Goal: Task Accomplishment & Management: Complete application form

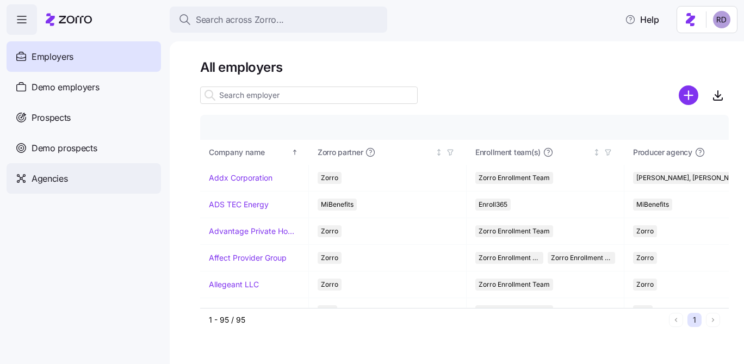
click at [67, 170] on div "Agencies" at bounding box center [84, 178] width 155 height 30
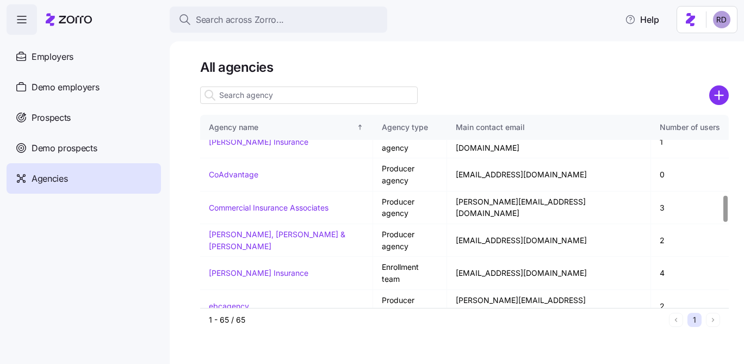
scroll to position [597, 0]
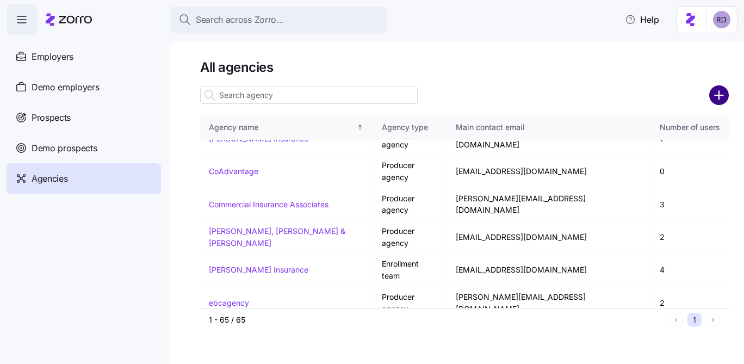
click at [725, 89] on circle "add icon" at bounding box center [720, 96] width 18 height 18
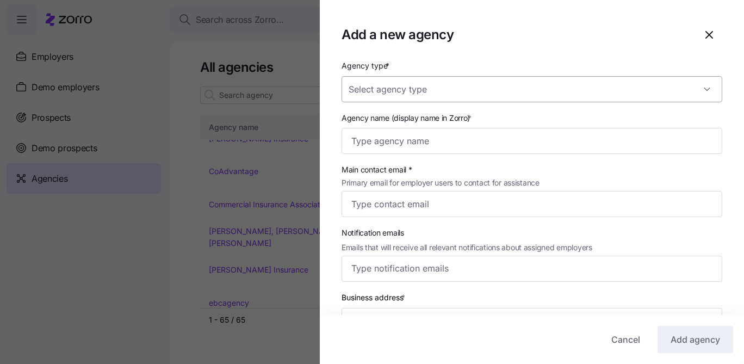
click at [453, 88] on input "Agency type *" at bounding box center [532, 89] width 381 height 26
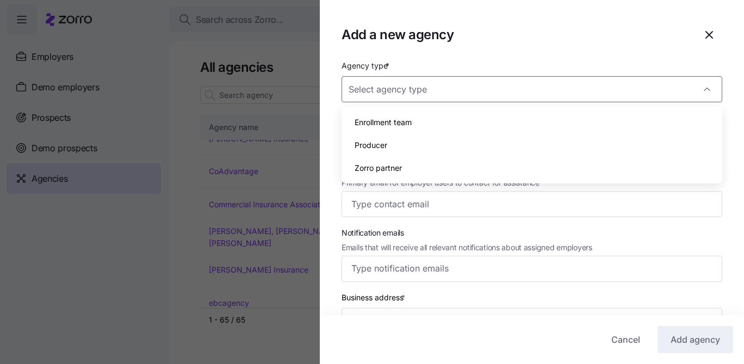
click at [411, 166] on div "Zorro partner" at bounding box center [532, 168] width 372 height 23
type input "Zorro partner"
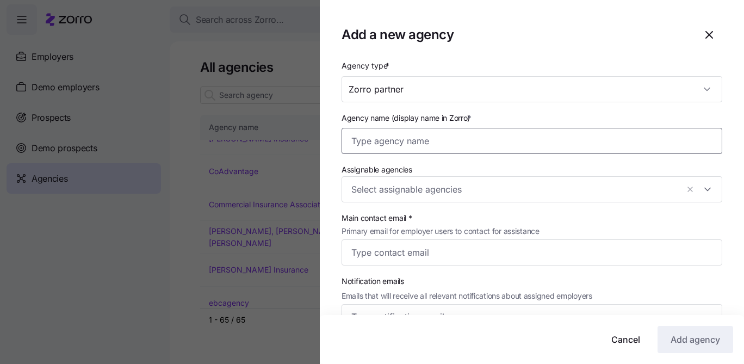
click at [419, 141] on input "Agency name (display name in Zorro) *" at bounding box center [532, 141] width 381 height 26
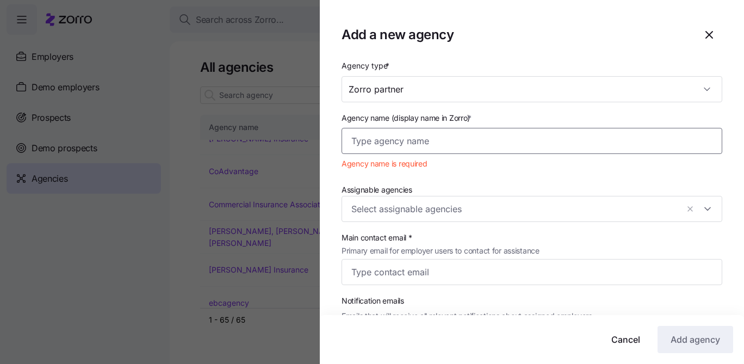
click at [427, 149] on input "Agency name (display name in Zorro) *" at bounding box center [532, 141] width 381 height 26
paste input "Justworks"
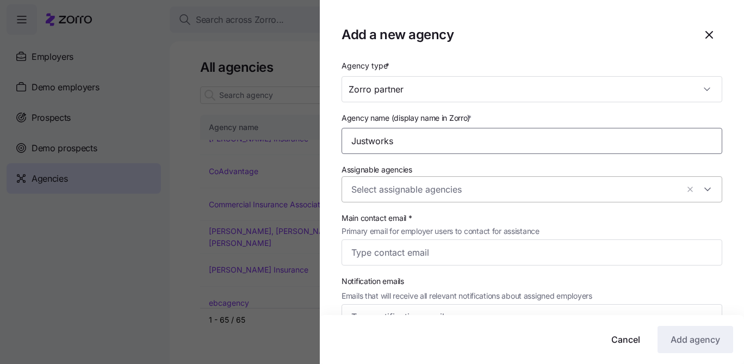
type input "Justworks"
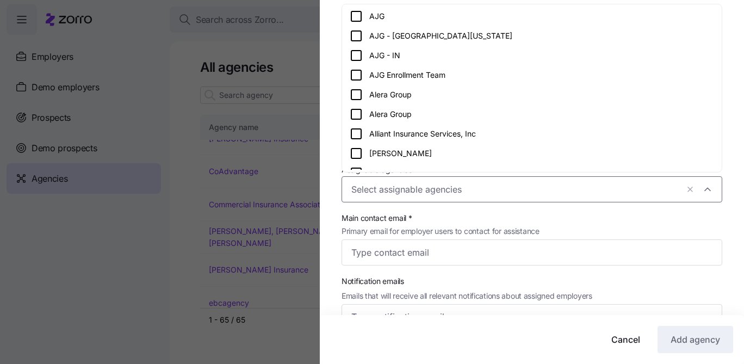
click at [450, 189] on input "Assignable agencies" at bounding box center [515, 189] width 327 height 14
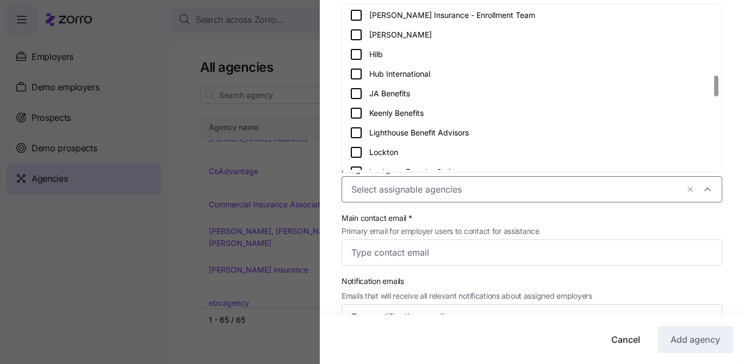
scroll to position [536, 0]
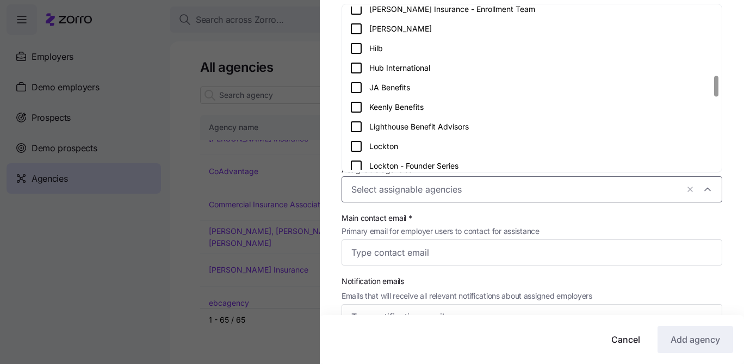
click at [440, 215] on span "Main contact email *" at bounding box center [441, 218] width 198 height 12
click at [440, 239] on input "Main contact email * Primary email for employer users to contact for assistance" at bounding box center [532, 252] width 381 height 26
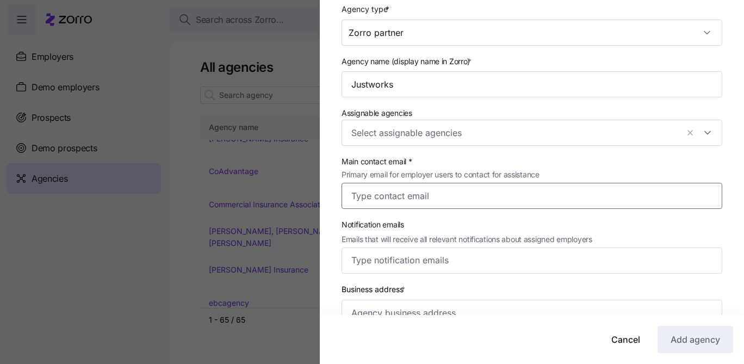
scroll to position [60, 0]
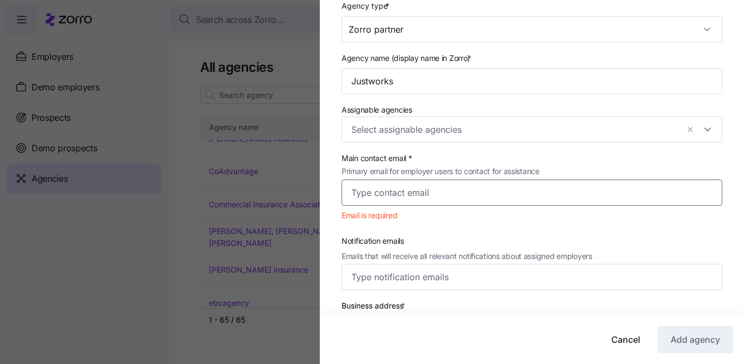
click at [441, 187] on input "Main contact email * Primary email for employer users to contact for assistance" at bounding box center [532, 193] width 381 height 26
paste input "conact@justworkszorrodemo.com"
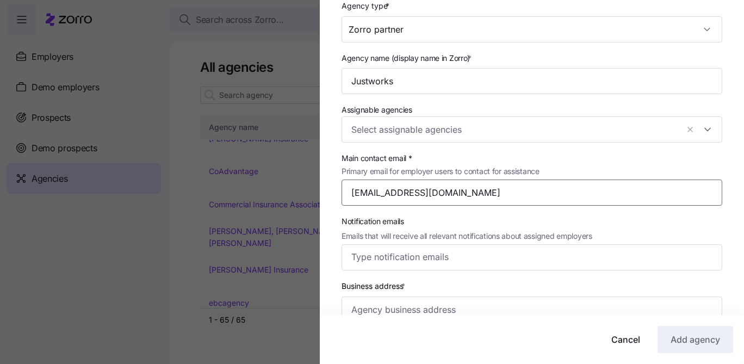
type input "conact@justworkszorrodemo.com"
click at [466, 222] on span "Notification emails" at bounding box center [467, 222] width 251 height 12
click at [466, 250] on input "Notification emails Emails that will receive all relevant notifications about a…" at bounding box center [522, 257] width 341 height 14
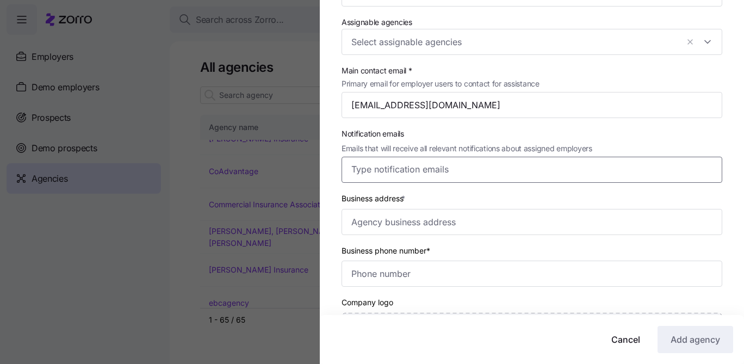
scroll to position [174, 0]
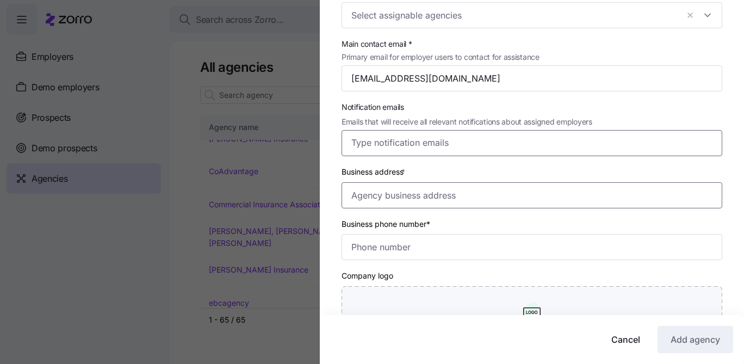
click at [434, 194] on input "Business address *" at bounding box center [532, 195] width 381 height 26
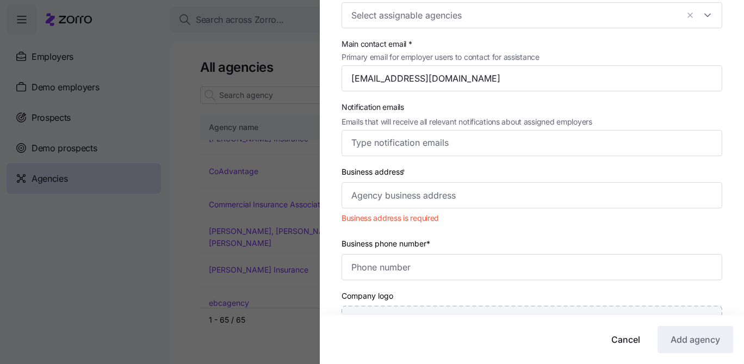
click at [398, 212] on div "Business address * Business address is required" at bounding box center [532, 197] width 390 height 72
click at [398, 200] on input "Business address *" at bounding box center [532, 195] width 381 height 26
paste input "55 Water Street, New York, NY"
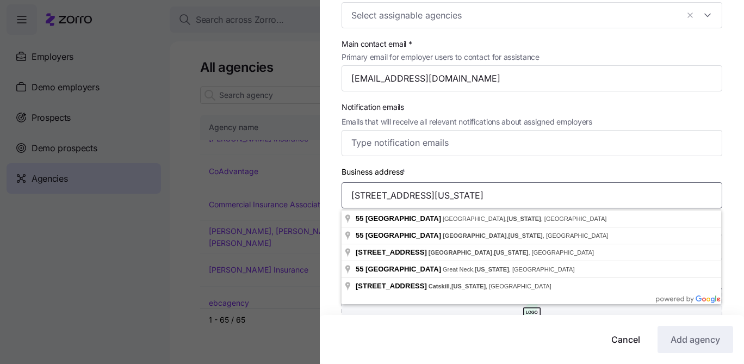
click at [441, 198] on input "55 Water Street, New York, NY" at bounding box center [532, 195] width 381 height 26
paste input ", PECK SLIP, NY 10038"
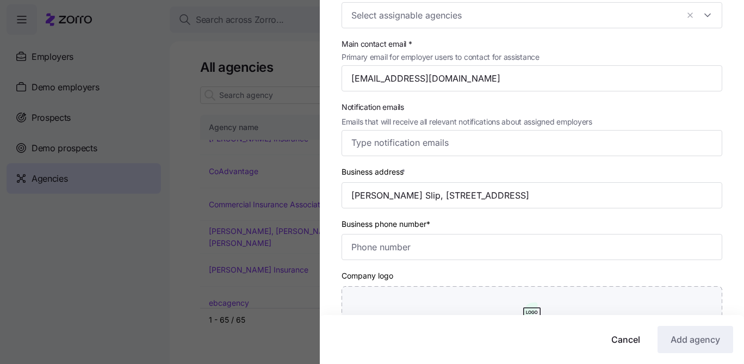
type input "55 Water St, New York, NY 10041, USA"
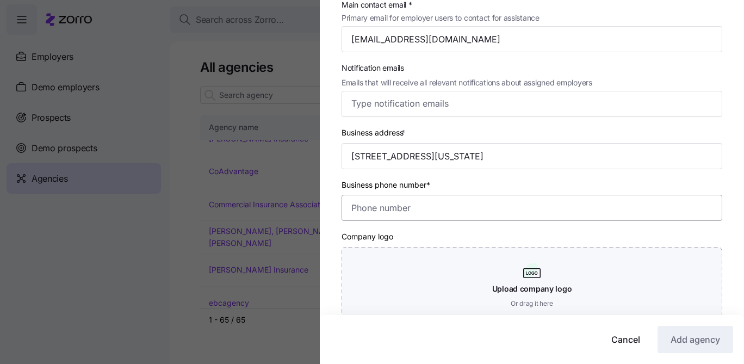
scroll to position [217, 0]
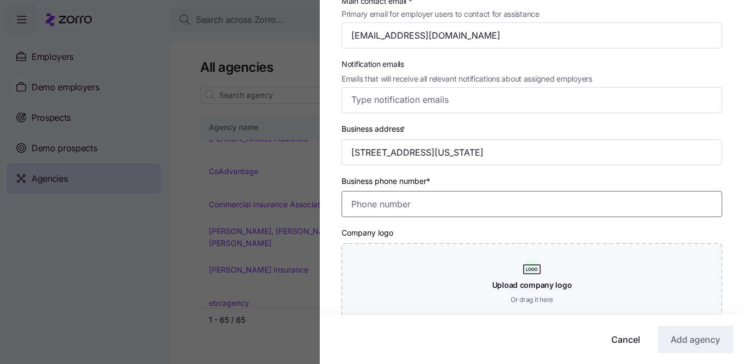
click at [452, 207] on input "Business phone number*" at bounding box center [532, 204] width 381 height 26
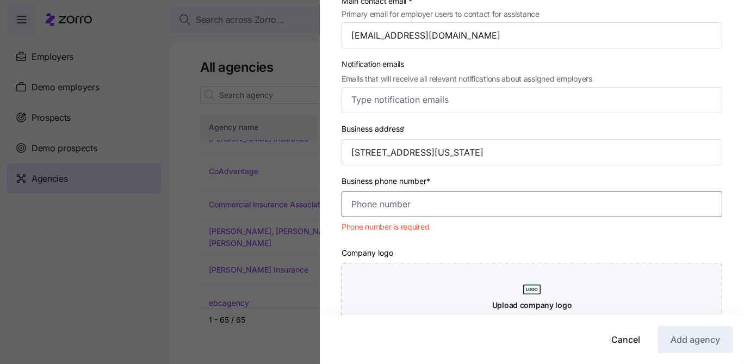
click at [403, 205] on input "Business phone number*" at bounding box center [532, 204] width 381 height 26
paste input "(888) 534-1711"
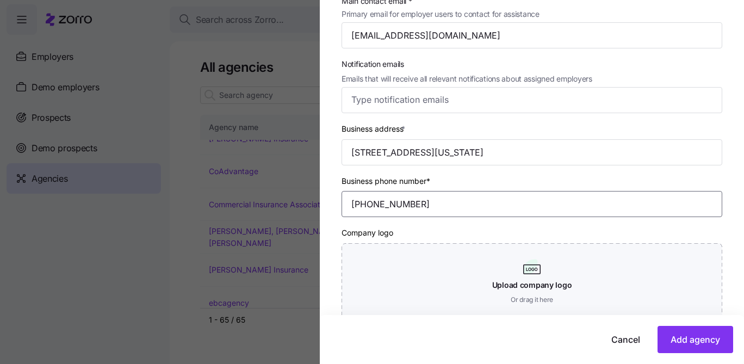
scroll to position [280, 0]
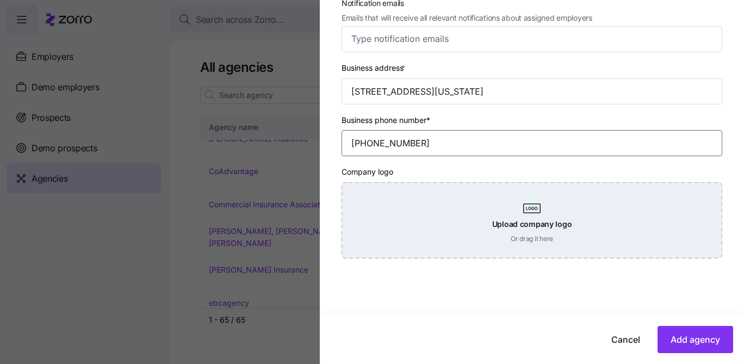
type input "(888) 534-1711"
click at [519, 215] on div "Upload company logo Or drag it here" at bounding box center [532, 220] width 381 height 76
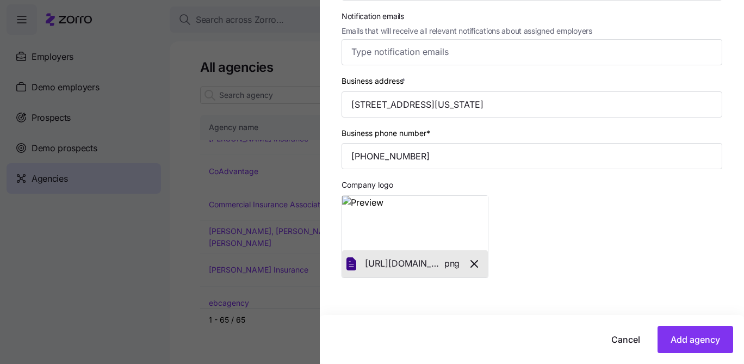
scroll to position [286, 0]
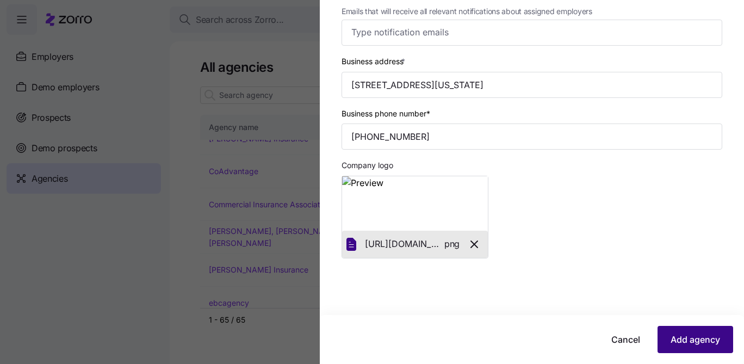
click at [704, 336] on span "Add agency" at bounding box center [696, 339] width 50 height 13
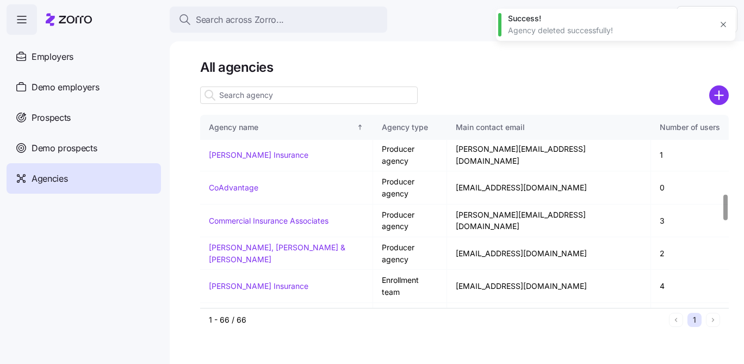
scroll to position [582, 0]
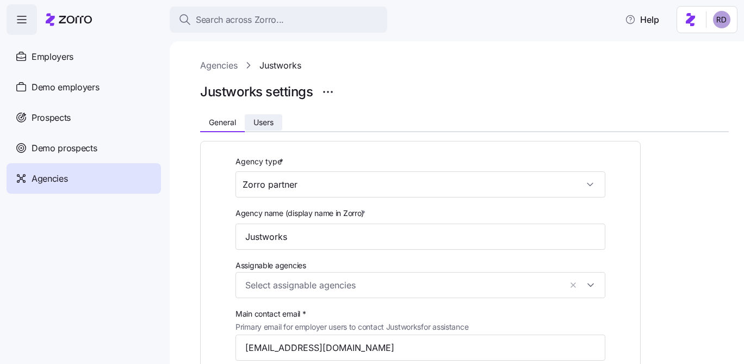
click at [267, 125] on span "Users" at bounding box center [264, 123] width 20 height 8
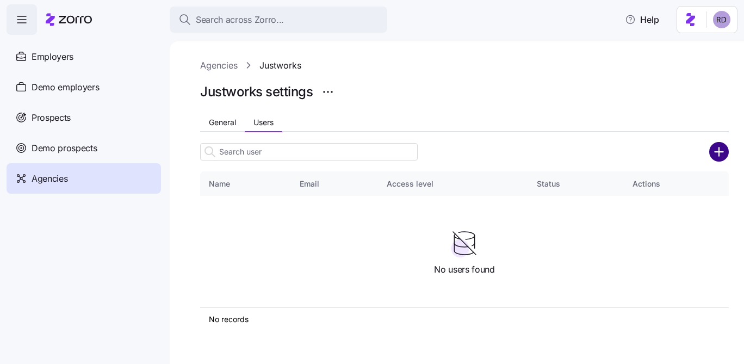
click at [716, 145] on circle "add icon" at bounding box center [720, 152] width 18 height 18
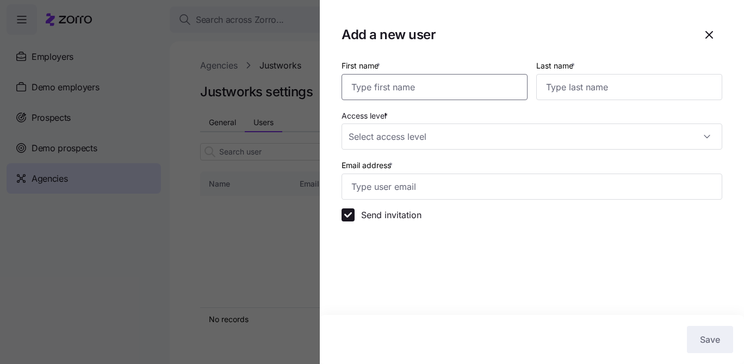
click at [399, 89] on input "First name *" at bounding box center [435, 87] width 186 height 26
type input "pgindi"
click at [586, 102] on div "Last name *" at bounding box center [629, 79] width 195 height 50
click at [586, 85] on input "Last name *" at bounding box center [630, 87] width 186 height 26
type input "Justworks"
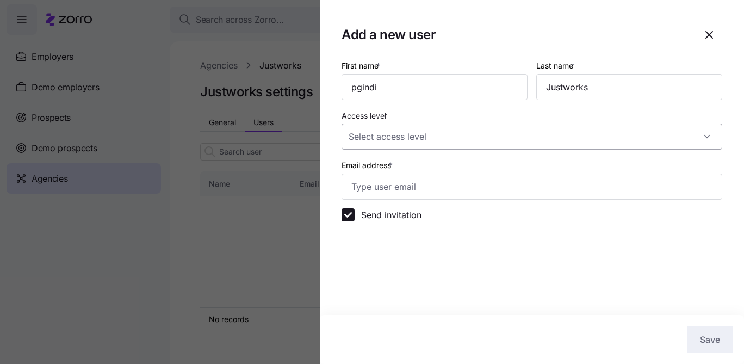
click at [527, 130] on input "Access level *" at bounding box center [532, 137] width 381 height 26
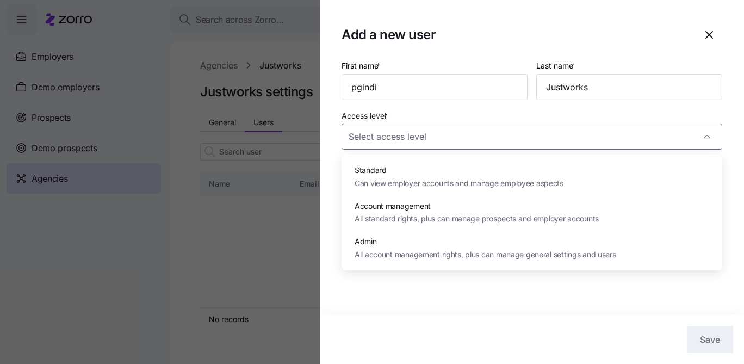
click at [433, 244] on span "Admin" at bounding box center [486, 242] width 262 height 12
type input "Admin"
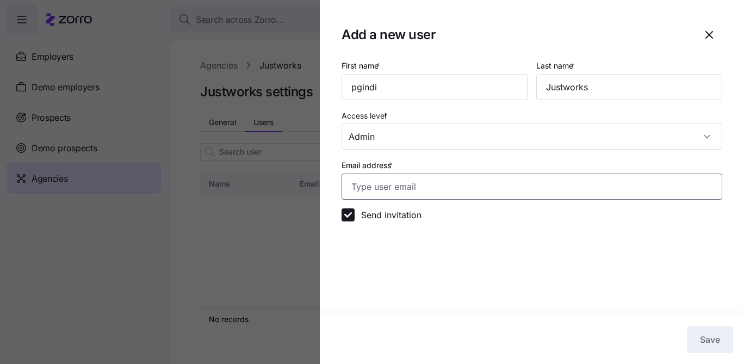
click at [414, 189] on input "Email address *" at bounding box center [532, 187] width 381 height 26
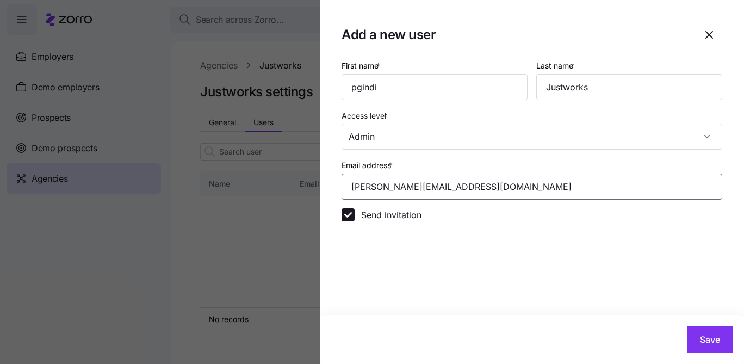
click at [413, 180] on input "reece.d+justworks@myzorro.co" at bounding box center [532, 187] width 381 height 26
click at [429, 181] on input "reece.d+justworks@myzorro.co" at bounding box center [532, 187] width 381 height 26
click at [414, 185] on input "reece.d+justworks1@myzorro.co" at bounding box center [532, 187] width 381 height 26
type input "reece.d+jw1@myzorro.co"
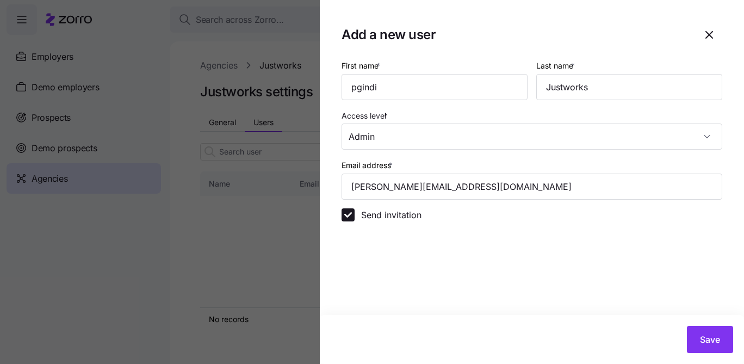
click at [576, 267] on section "Add a new user First name * pgindi Last name * Justworks Access level * Admin E…" at bounding box center [532, 182] width 424 height 364
click at [705, 344] on span "Save" at bounding box center [710, 339] width 20 height 13
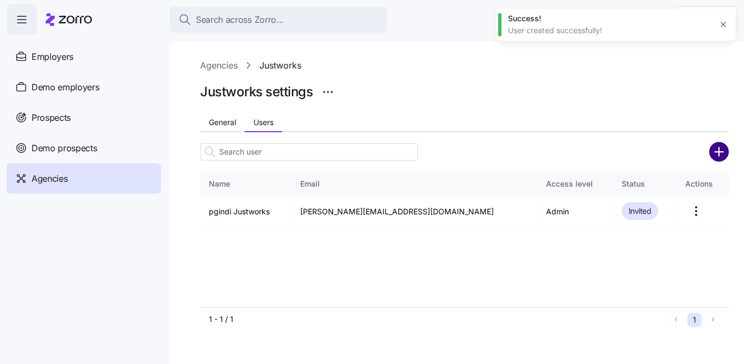
click at [713, 156] on circle "add icon" at bounding box center [720, 152] width 18 height 18
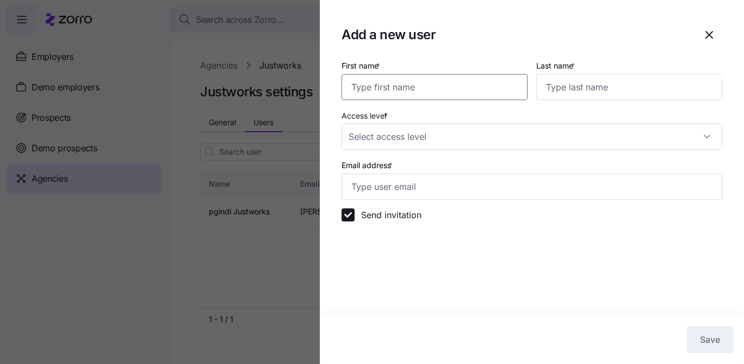
click at [436, 80] on input "First name *" at bounding box center [435, 87] width 186 height 26
type input "cmacdonald"
type input "Justworks"
click at [380, 132] on input "Access level *" at bounding box center [532, 137] width 381 height 26
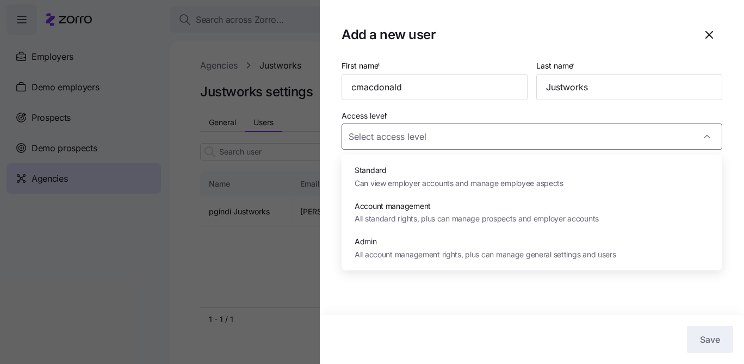
click at [392, 249] on span "All account management rights, plus can manage general settings and users" at bounding box center [486, 255] width 262 height 12
type input "Admin"
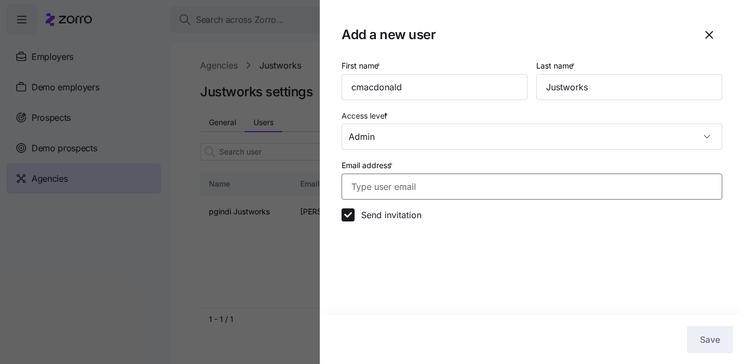
click at [391, 176] on input "Email address *" at bounding box center [532, 187] width 381 height 26
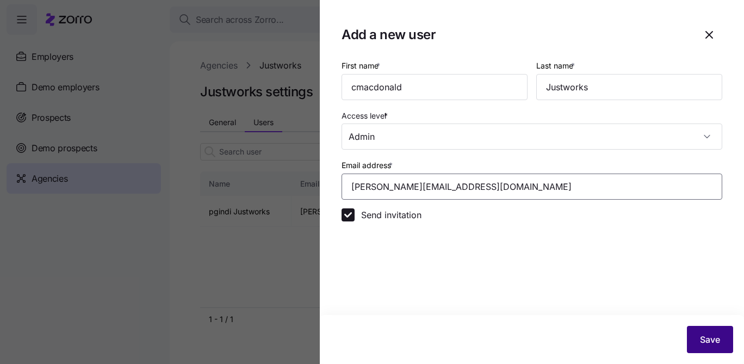
type input "reece.d+jw2@myzorro.co"
click at [706, 334] on span "Save" at bounding box center [710, 339] width 20 height 13
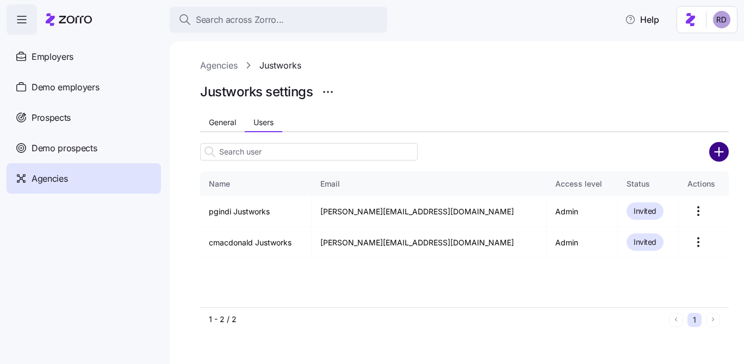
click at [718, 148] on circle "add icon" at bounding box center [720, 152] width 18 height 18
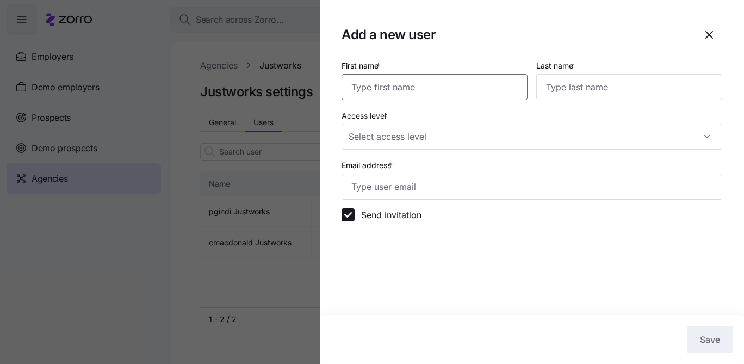
click at [461, 85] on input "First name *" at bounding box center [435, 87] width 186 height 26
type input "david"
type input "Justworks"
click at [417, 141] on input "Access level *" at bounding box center [532, 137] width 381 height 26
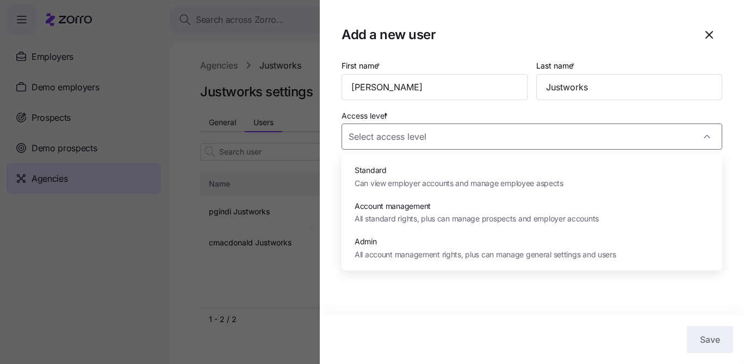
click at [389, 255] on span "All account management rights, plus can manage general settings and users" at bounding box center [486, 255] width 262 height 12
type input "Admin"
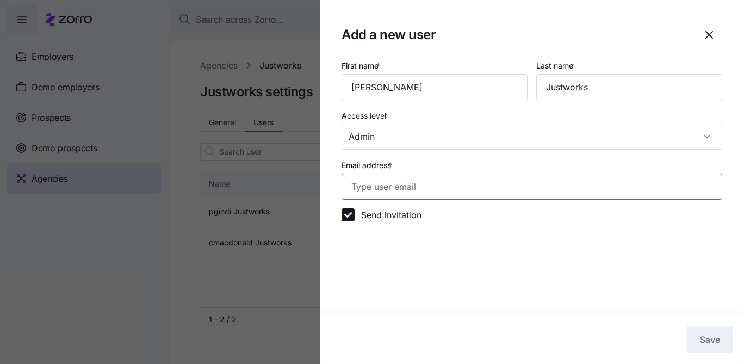
click at [376, 183] on input "Email address *" at bounding box center [532, 187] width 381 height 26
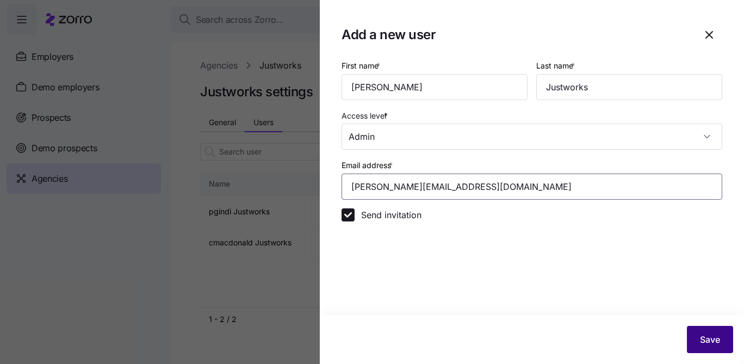
type input "reece.d+jw3@myzorro.co"
click at [729, 326] on button "Save" at bounding box center [710, 339] width 46 height 27
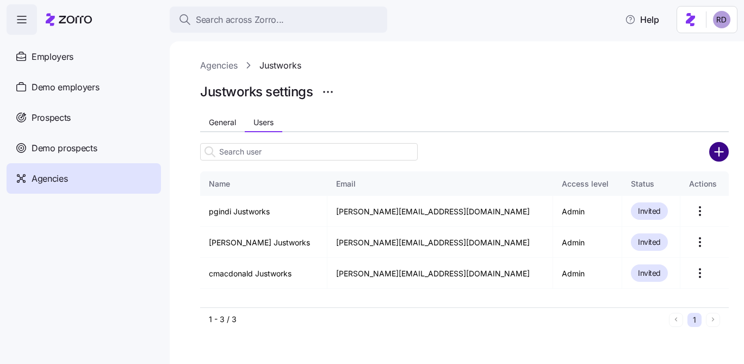
click at [713, 151] on circle "add icon" at bounding box center [720, 152] width 18 height 18
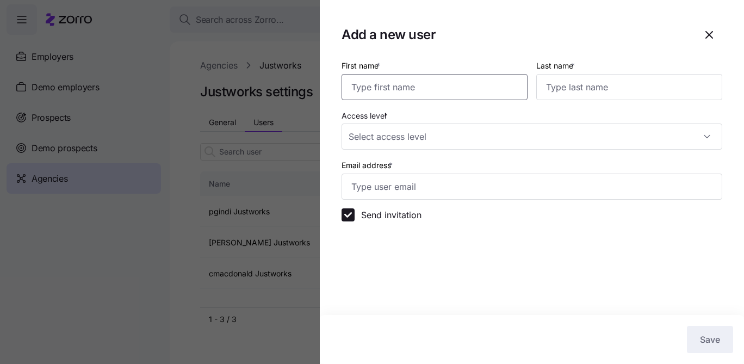
click at [474, 95] on input "First name *" at bounding box center [435, 87] width 186 height 26
type input "jdamico"
type input "Justworks"
click at [413, 134] on input "Access level *" at bounding box center [532, 137] width 381 height 26
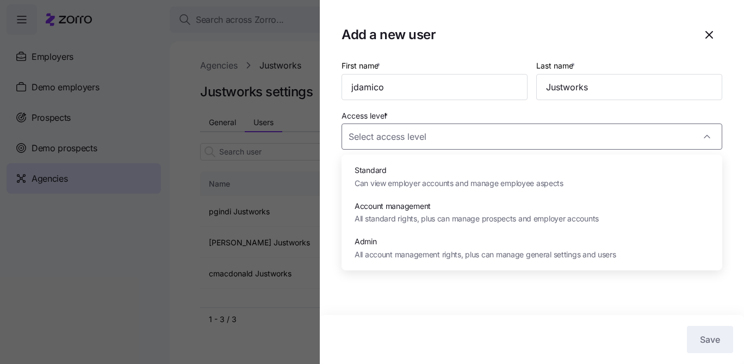
click at [386, 241] on span "Admin" at bounding box center [486, 242] width 262 height 12
type input "Admin"
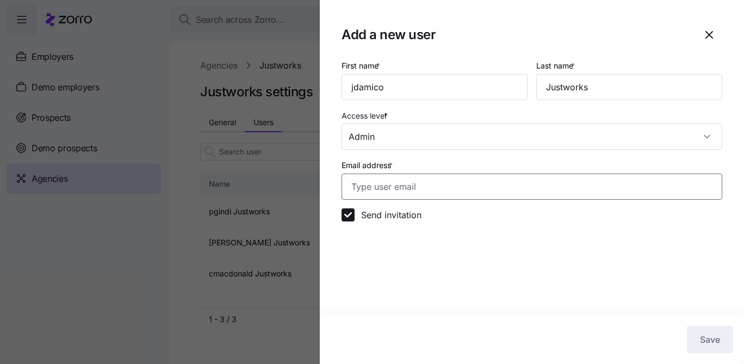
click at [399, 184] on input "Email address *" at bounding box center [532, 187] width 381 height 26
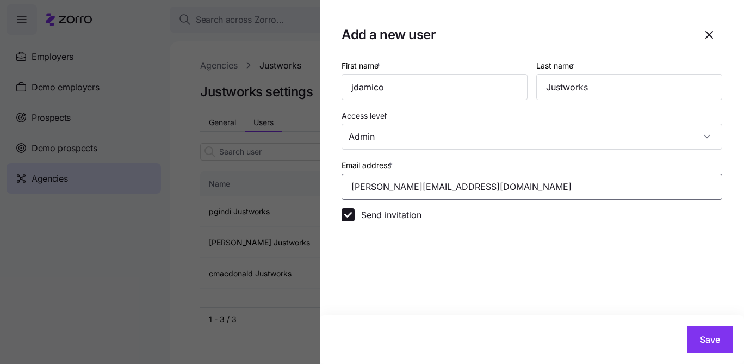
type input "reece.d+jw4@myzorro.co"
click at [707, 341] on span "Save" at bounding box center [710, 339] width 20 height 13
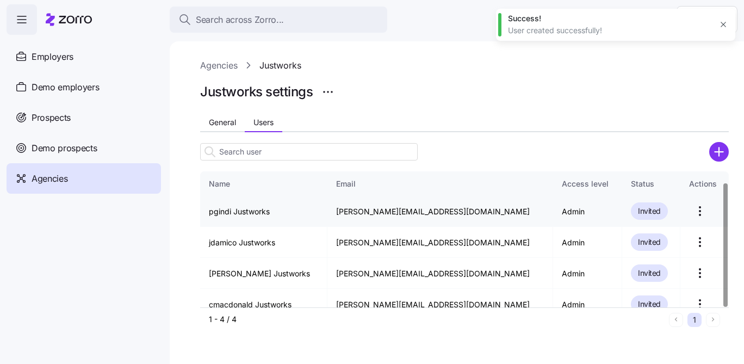
scroll to position [12, 0]
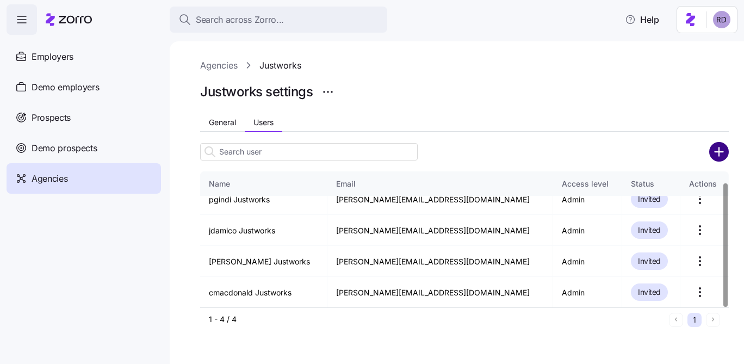
click at [714, 150] on circle "add icon" at bounding box center [720, 152] width 18 height 18
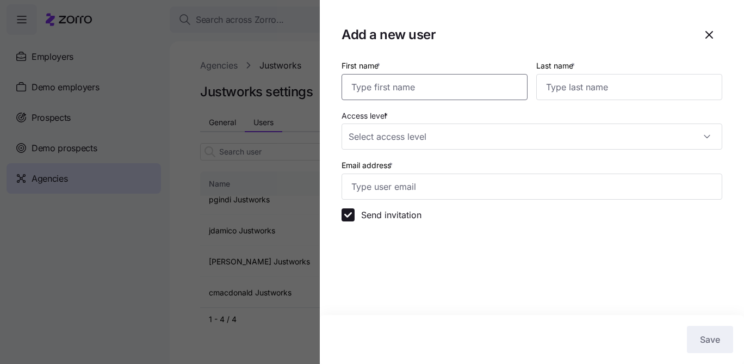
click at [426, 75] on input "First name *" at bounding box center [435, 87] width 186 height 26
type input "k"
type input "jekim"
type input "Justworks"
click at [381, 125] on input "Access level *" at bounding box center [532, 137] width 381 height 26
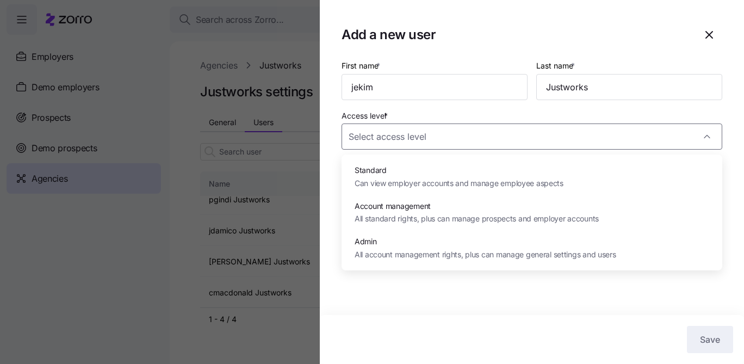
click at [396, 237] on span "Admin" at bounding box center [486, 242] width 262 height 12
type input "Admin"
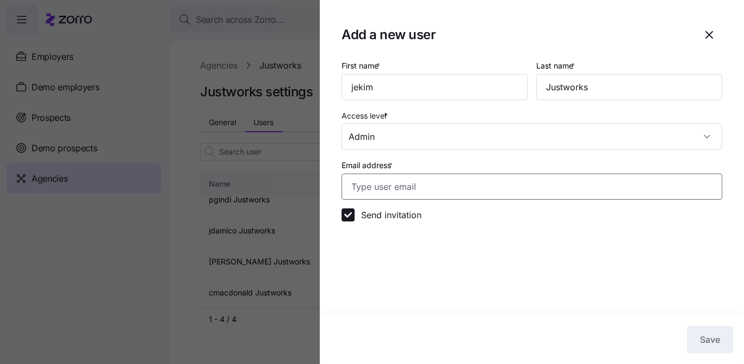
click at [430, 199] on input "Email address *" at bounding box center [532, 187] width 381 height 26
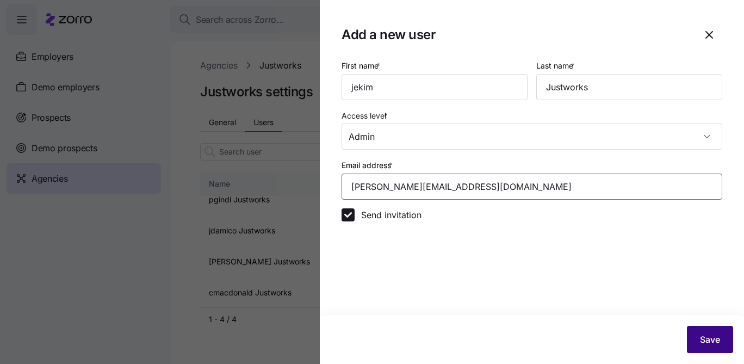
type input "reece.d+jw5@myzorro.co"
click at [713, 345] on span "Save" at bounding box center [710, 339] width 20 height 13
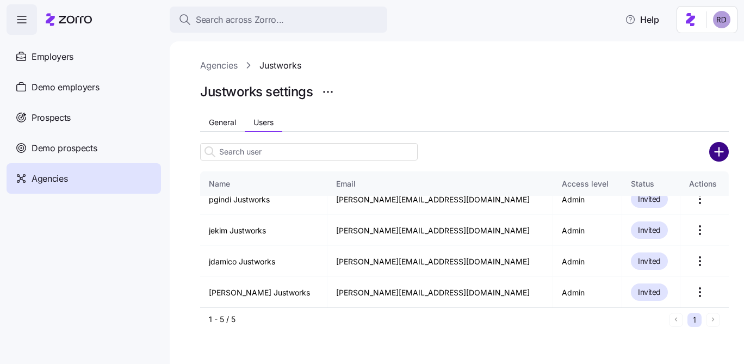
click at [718, 151] on circle "add icon" at bounding box center [720, 152] width 18 height 18
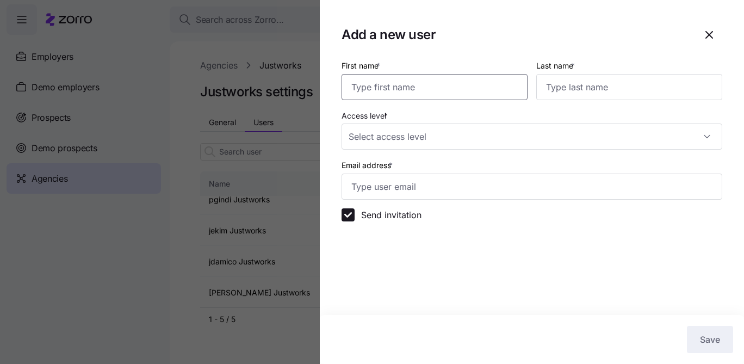
click at [401, 89] on input "First name *" at bounding box center [435, 87] width 186 height 26
type input "deidre"
type input "Justworks"
click at [393, 145] on input "Access level *" at bounding box center [532, 137] width 381 height 26
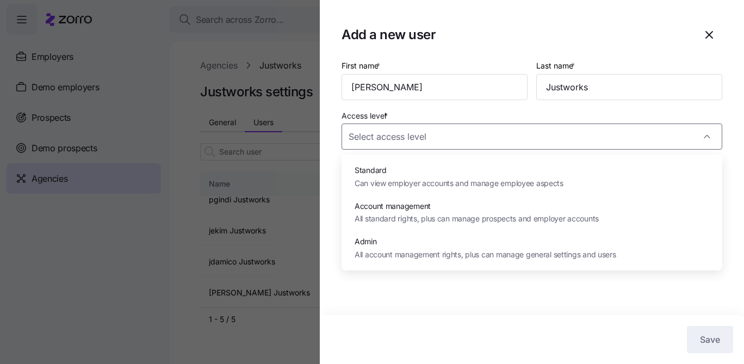
click at [410, 245] on span "Admin" at bounding box center [486, 242] width 262 height 12
type input "Admin"
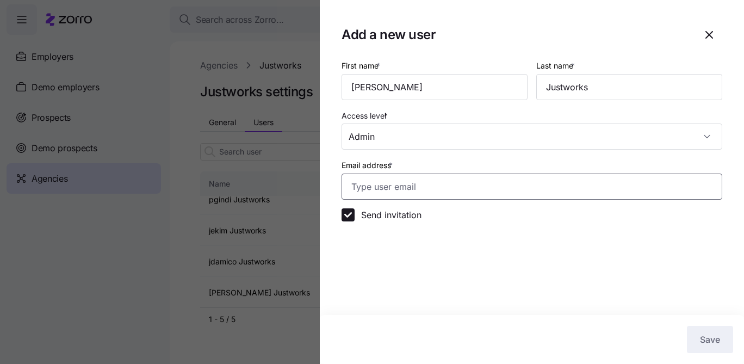
click at [418, 195] on input "Email address *" at bounding box center [532, 187] width 381 height 26
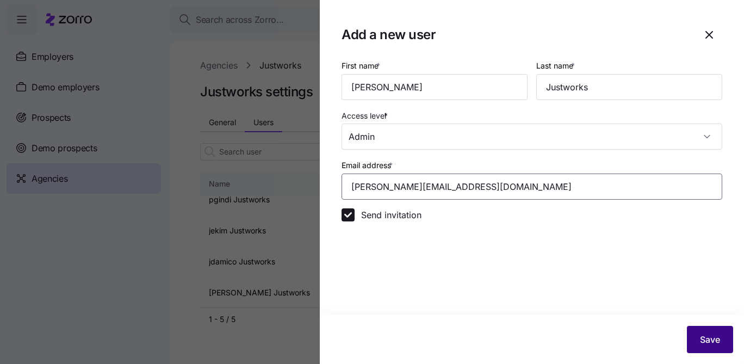
type input "reece.d+jw6@myzorro.co"
click at [717, 335] on span "Save" at bounding box center [710, 339] width 20 height 13
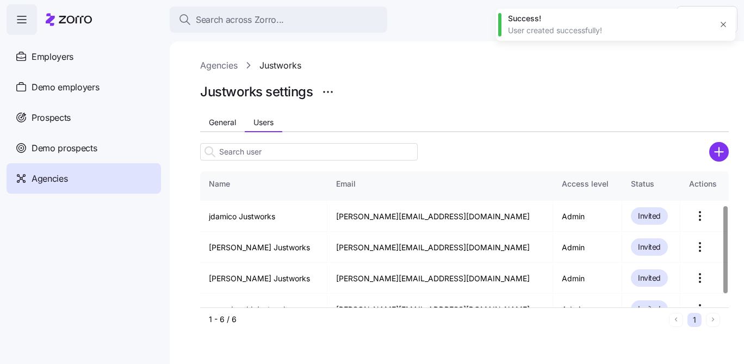
scroll to position [74, 0]
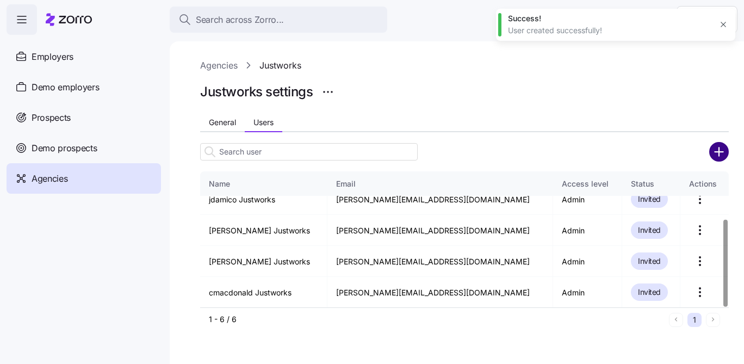
click at [715, 149] on circle "add icon" at bounding box center [720, 152] width 18 height 18
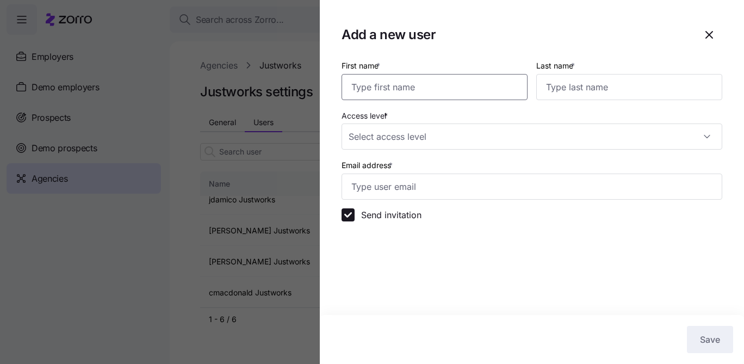
click at [393, 89] on input "First name *" at bounding box center [435, 87] width 186 height 26
type input "jkaplan"
type input "Justworks"
click at [361, 123] on div "Access level *" at bounding box center [532, 129] width 381 height 41
click at [361, 132] on input "Access level *" at bounding box center [532, 137] width 381 height 26
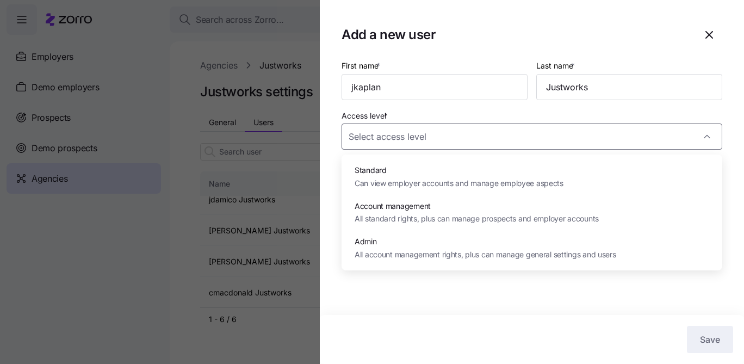
click at [389, 247] on span "Admin" at bounding box center [486, 242] width 262 height 12
type input "Admin"
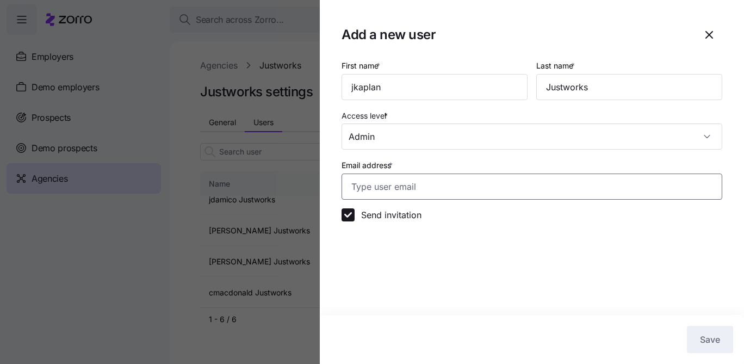
click at [399, 187] on input "Email address *" at bounding box center [532, 187] width 381 height 26
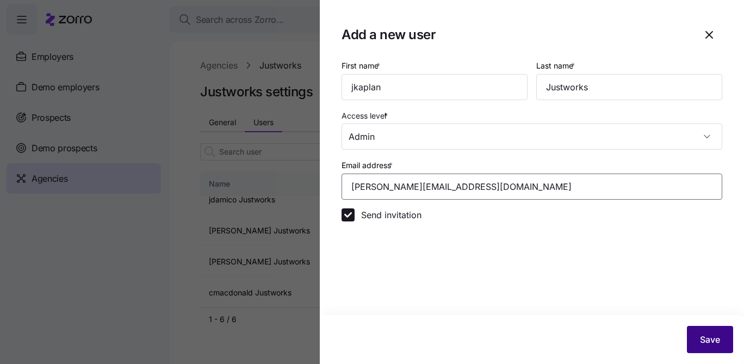
type input "reece.d+jw7@myzorro.co"
click at [710, 339] on span "Save" at bounding box center [710, 339] width 20 height 13
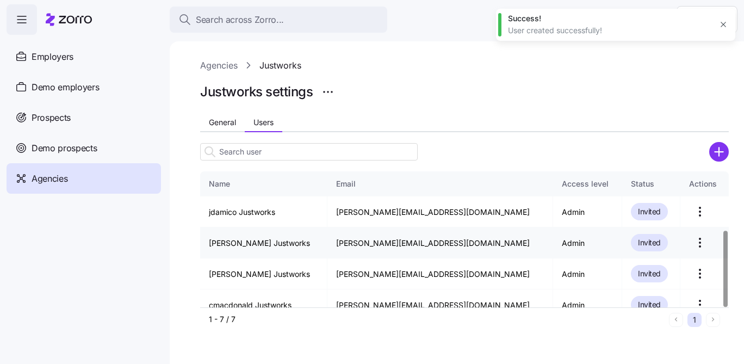
scroll to position [105, 0]
